Goal: Task Accomplishment & Management: Manage account settings

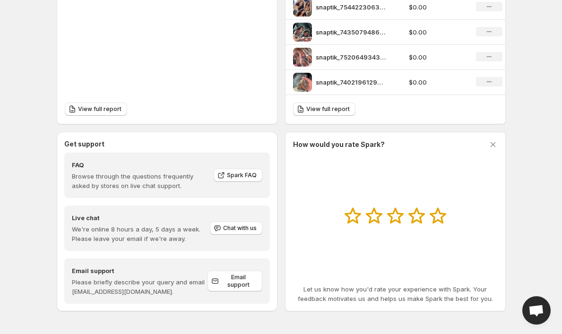
scroll to position [390, 0]
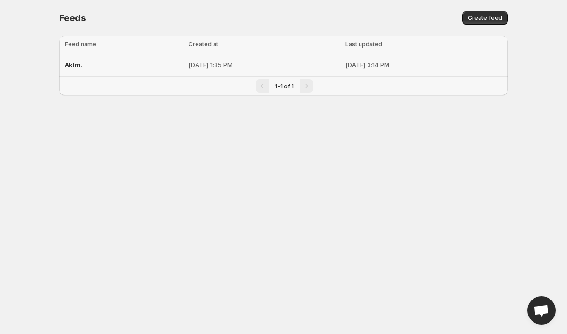
click at [119, 70] on div "Aklm." at bounding box center [124, 64] width 118 height 17
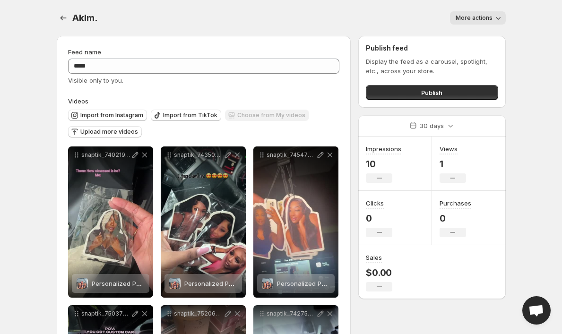
click at [479, 21] on span "More actions" at bounding box center [474, 18] width 37 height 8
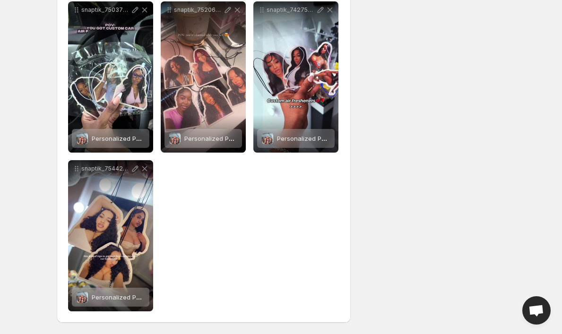
scroll to position [304, 0]
